Goal: Task Accomplishment & Management: Use online tool/utility

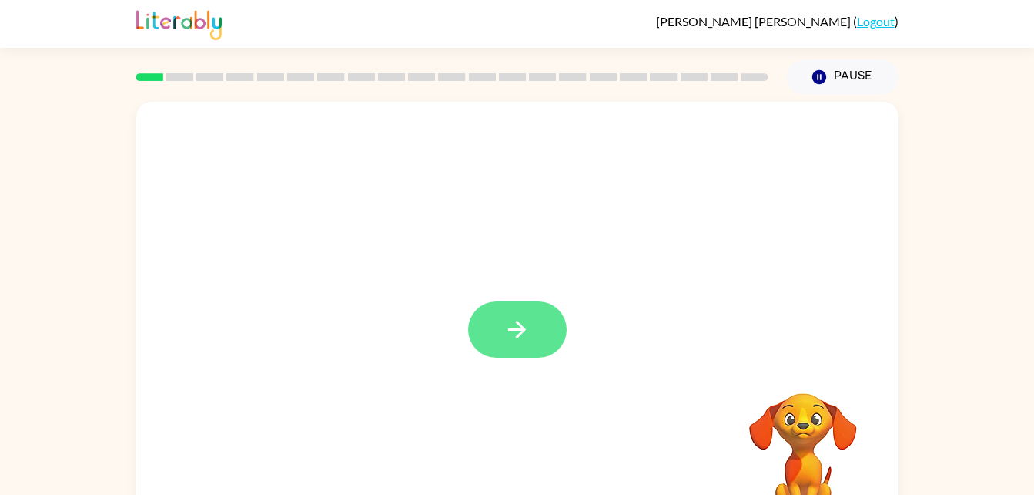
click at [511, 305] on button "button" at bounding box center [517, 329] width 99 height 56
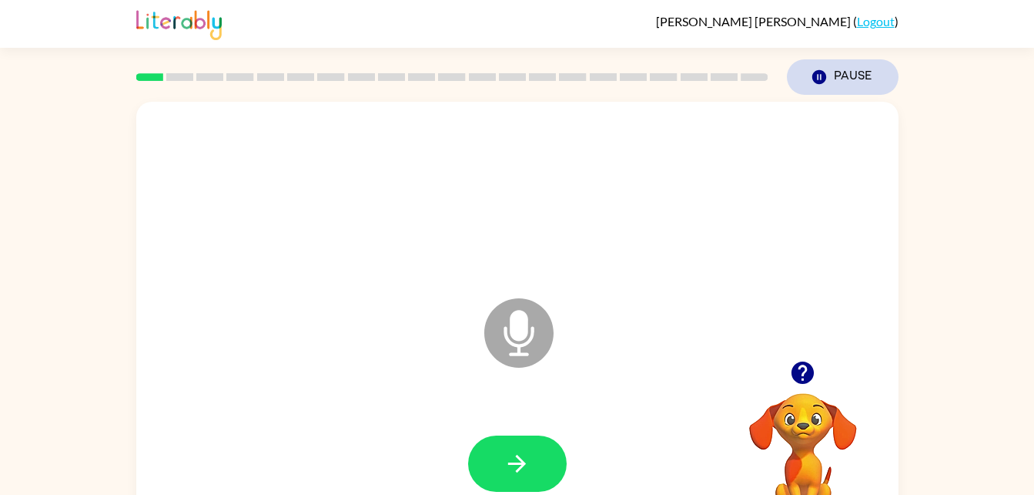
click at [839, 79] on button "Pause Pause" at bounding box center [843, 76] width 112 height 35
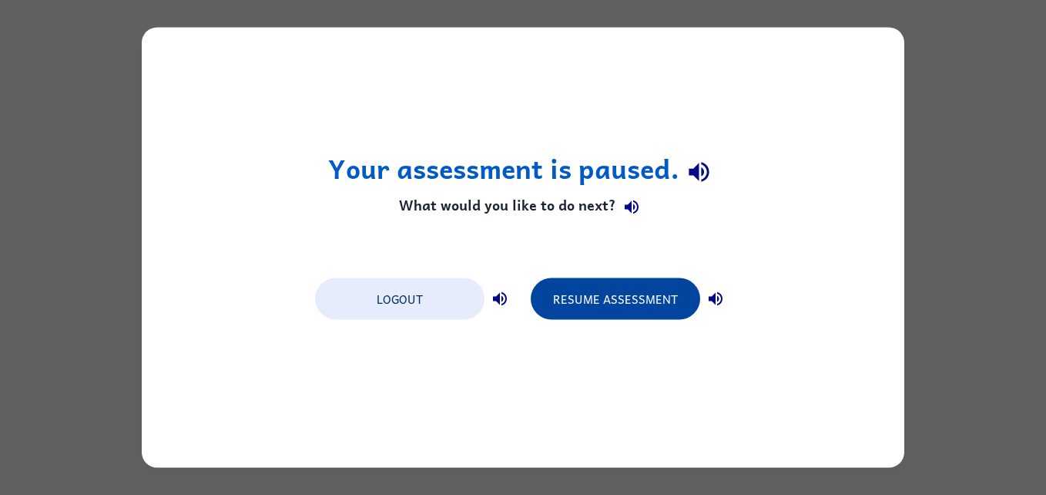
click at [639, 287] on button "Resume Assessment" at bounding box center [615, 299] width 169 height 42
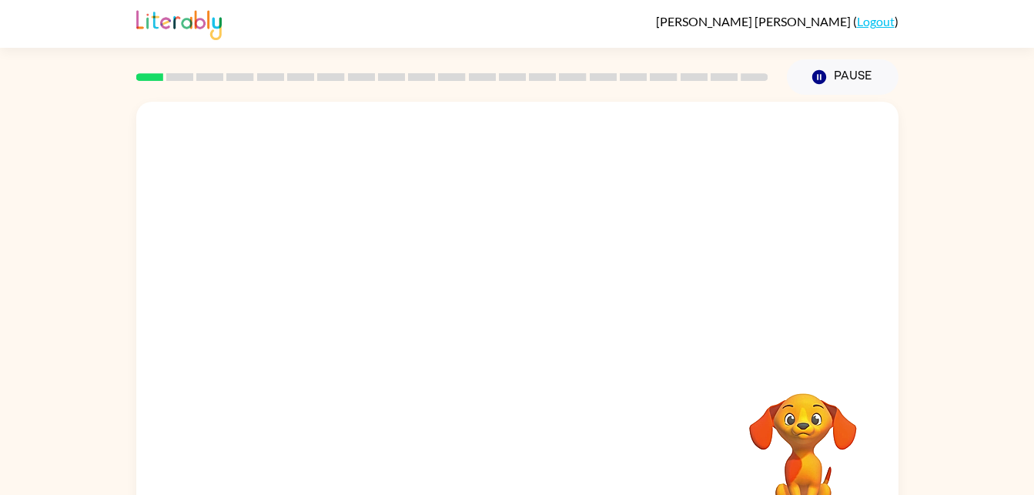
scroll to position [47, 0]
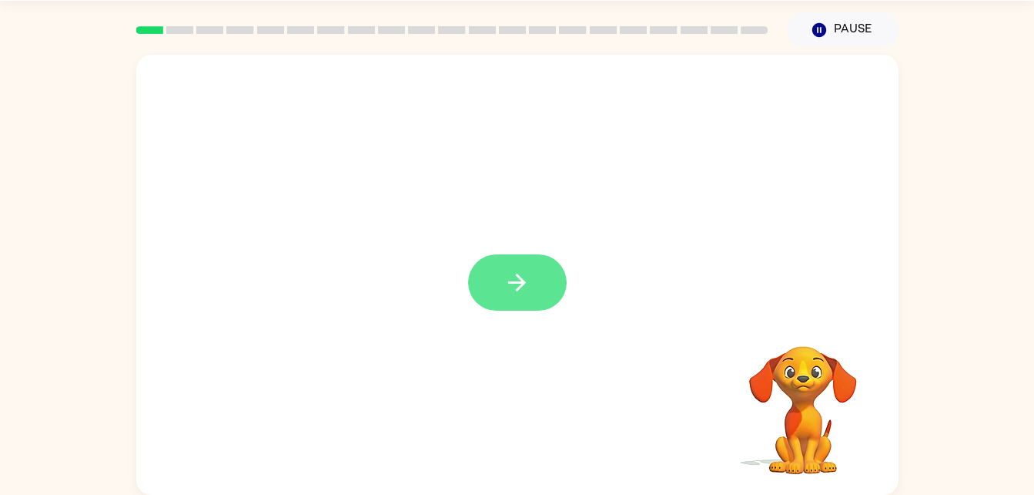
click at [529, 283] on icon "button" at bounding box center [517, 282] width 27 height 27
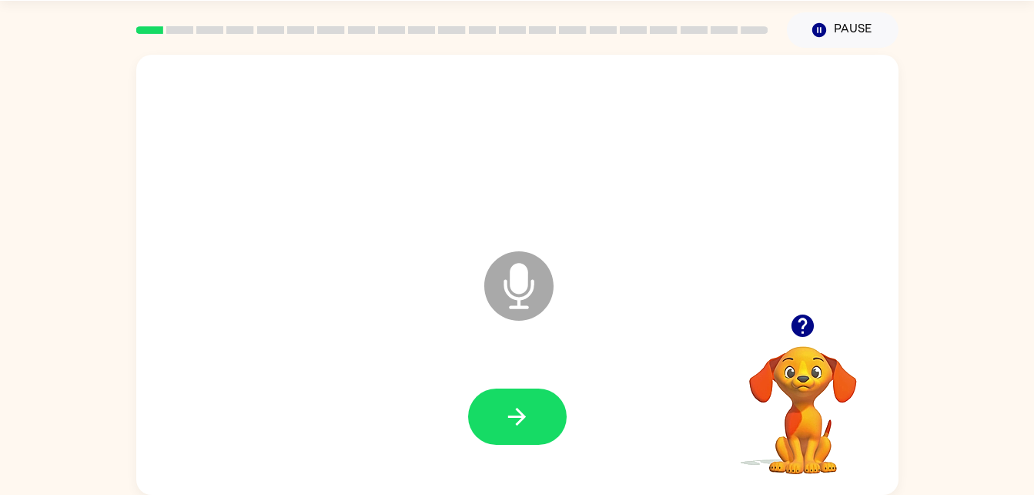
click at [493, 291] on icon at bounding box center [519, 285] width 69 height 69
click at [524, 301] on icon at bounding box center [519, 285] width 69 height 69
click at [515, 270] on icon "Microphone The Microphone is here when it is your turn to talk" at bounding box center [596, 305] width 231 height 116
click at [513, 409] on icon "button" at bounding box center [517, 416] width 27 height 27
click at [515, 420] on icon "button" at bounding box center [517, 416] width 27 height 27
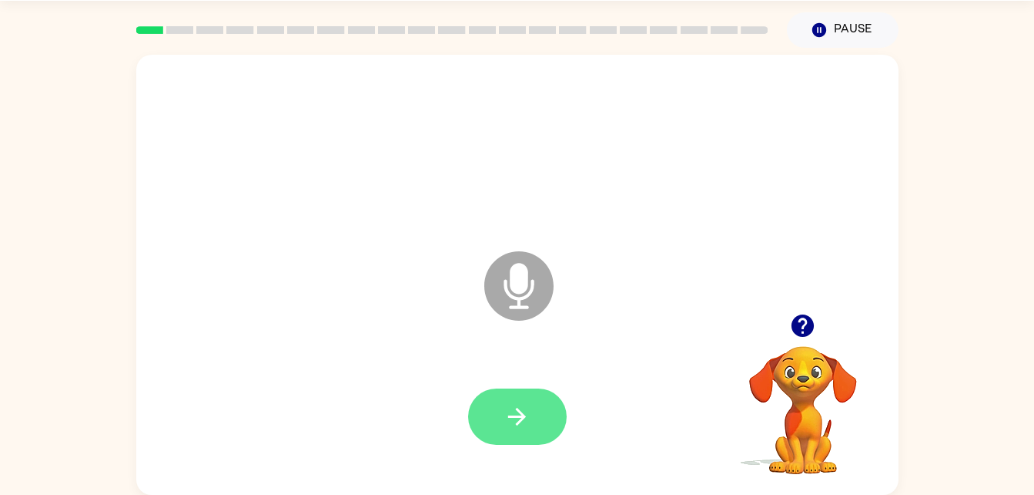
click at [537, 414] on button "button" at bounding box center [517, 416] width 99 height 56
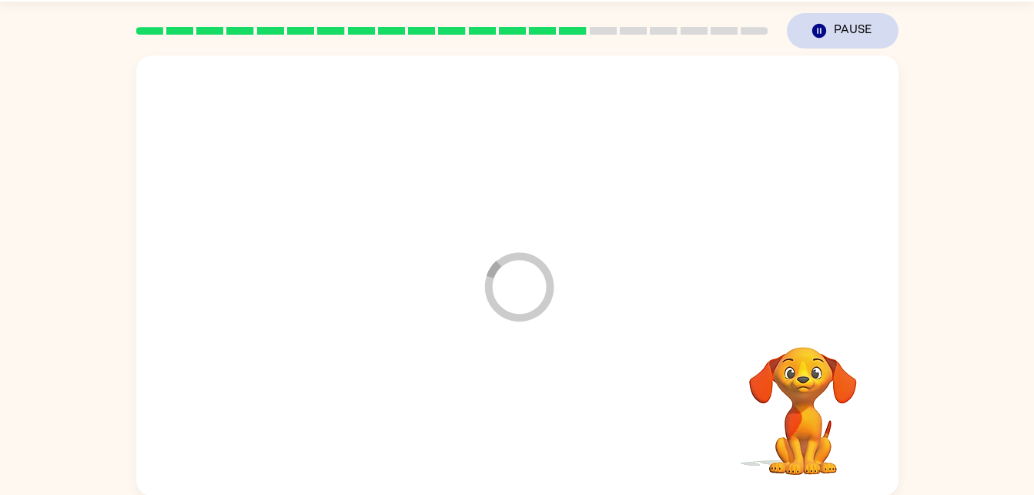
click at [845, 36] on button "Pause Pause" at bounding box center [843, 30] width 112 height 35
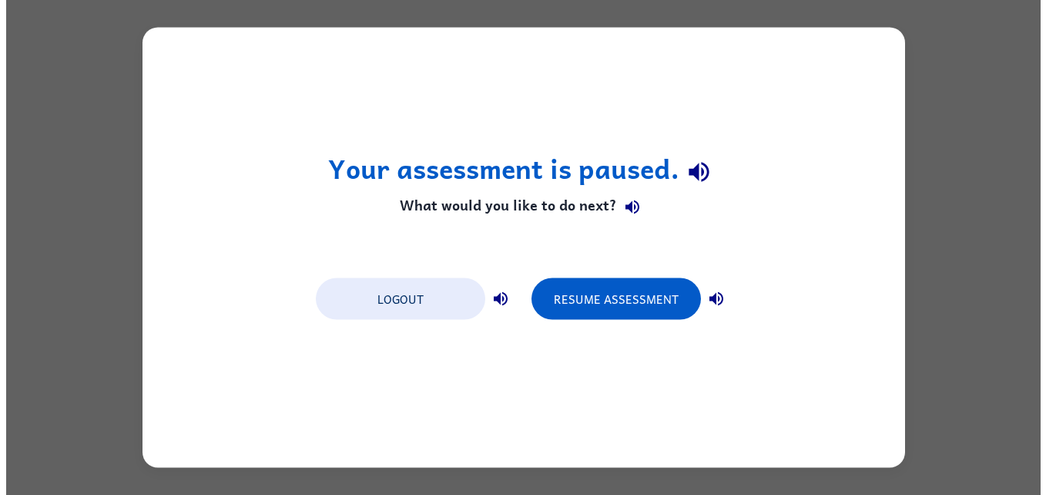
scroll to position [0, 0]
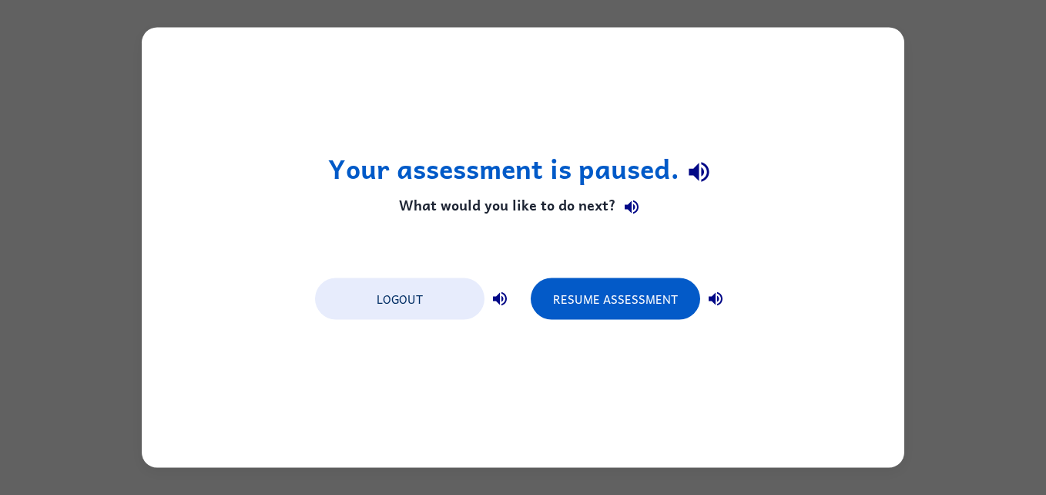
click at [387, 260] on div "Your assessment is paused. What would you like to do next? Logout Resume Assess…" at bounding box center [523, 248] width 763 height 440
click at [414, 286] on button "Logout" at bounding box center [399, 299] width 169 height 42
